Goal: Task Accomplishment & Management: Manage account settings

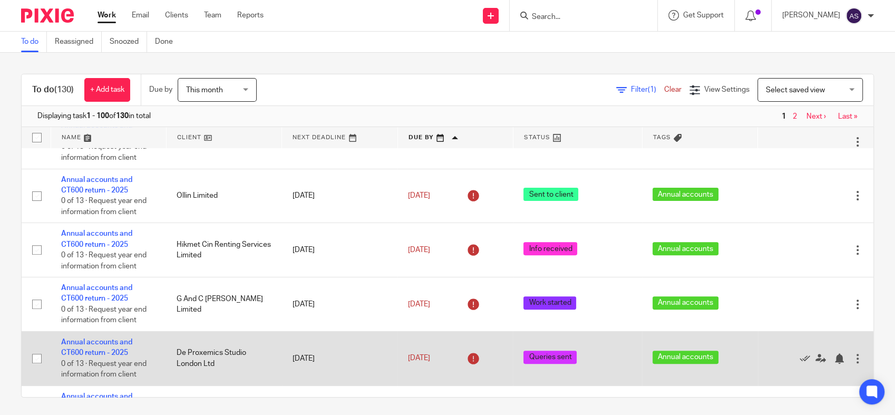
scroll to position [410, 0]
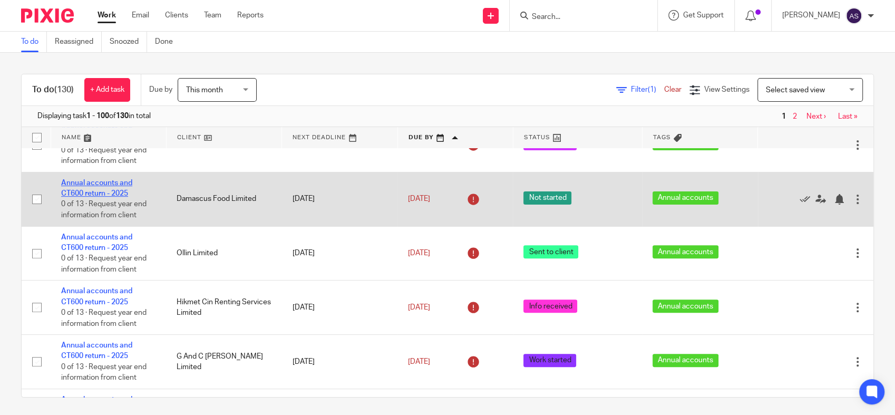
click at [84, 196] on link "Annual accounts and CT600 return - 2025" at bounding box center [96, 188] width 71 height 18
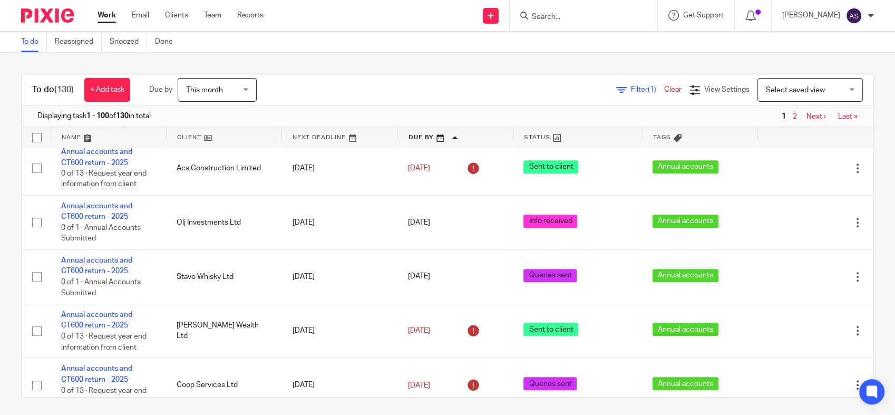
scroll to position [878, 0]
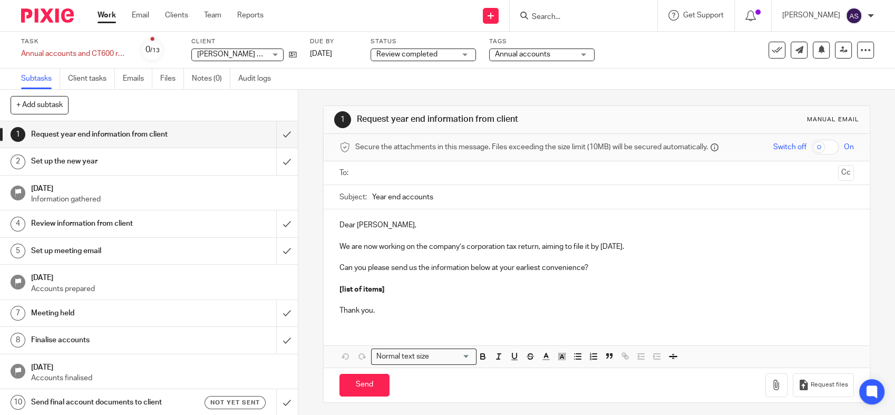
click at [417, 54] on span "Review completed" at bounding box center [406, 54] width 61 height 7
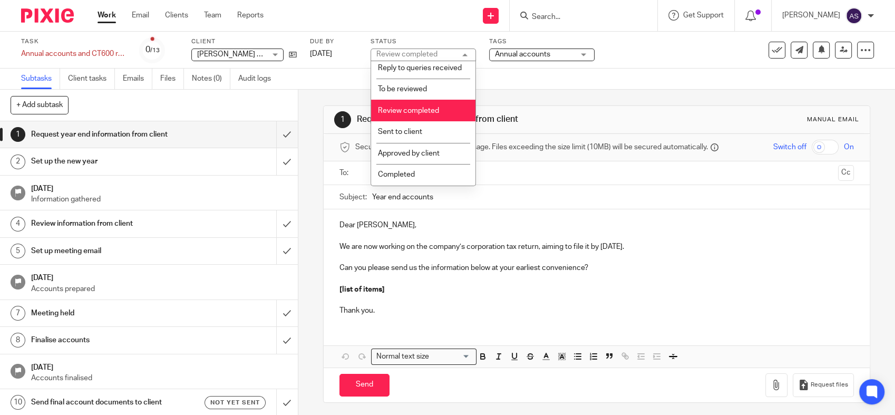
scroll to position [187, 0]
click at [417, 134] on span "Sent to client" at bounding box center [400, 131] width 44 height 7
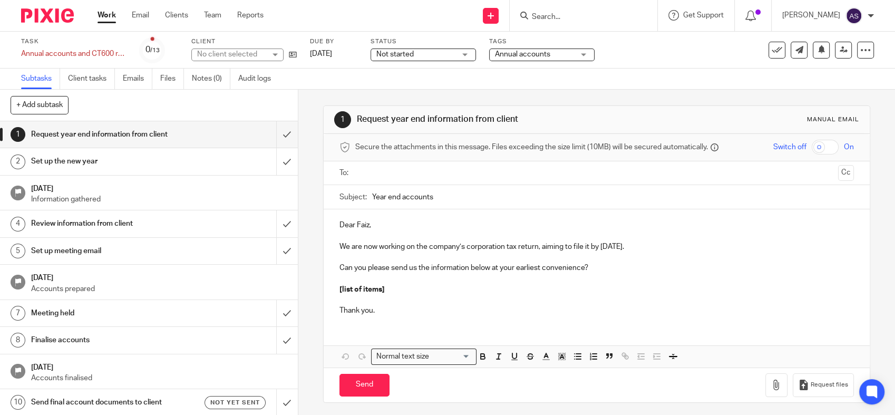
click at [413, 52] on span "Not started" at bounding box center [394, 54] width 37 height 7
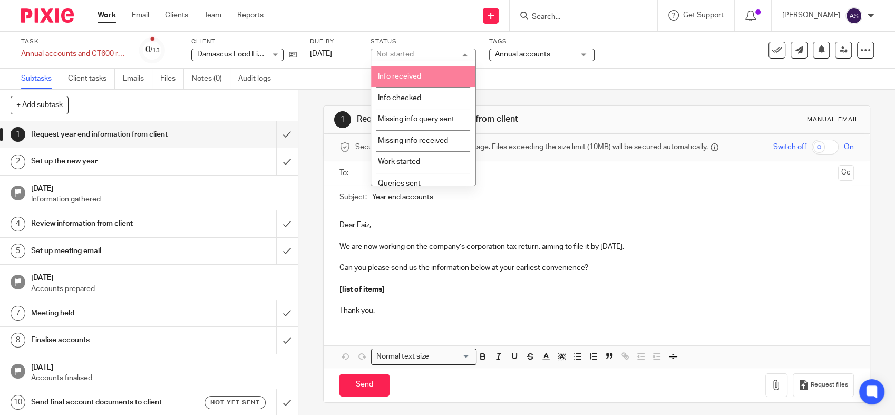
scroll to position [59, 0]
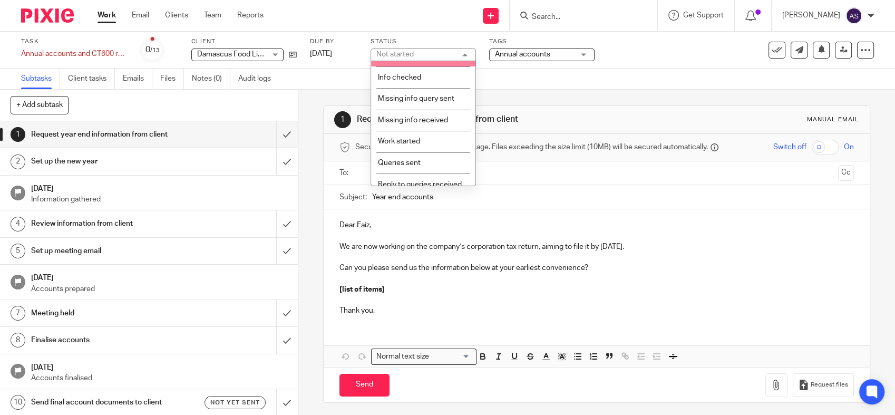
click at [417, 16] on div "Send new email Create task Add client Request signature Get Support Contact Sup…" at bounding box center [587, 15] width 616 height 31
